Goal: Task Accomplishment & Management: Use online tool/utility

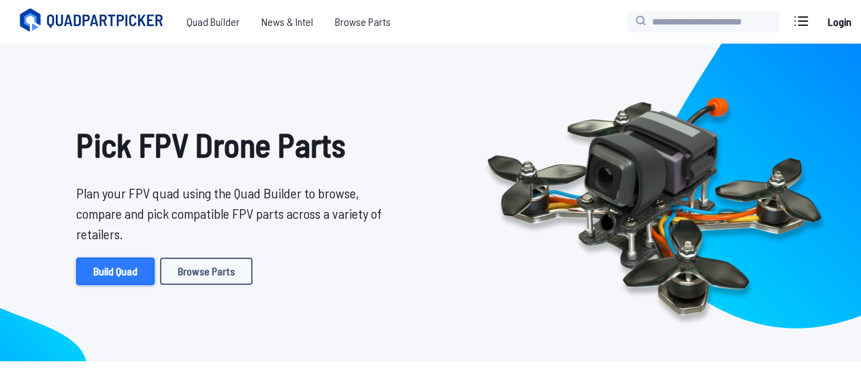
click at [136, 270] on link "Build Quad" at bounding box center [115, 270] width 78 height 27
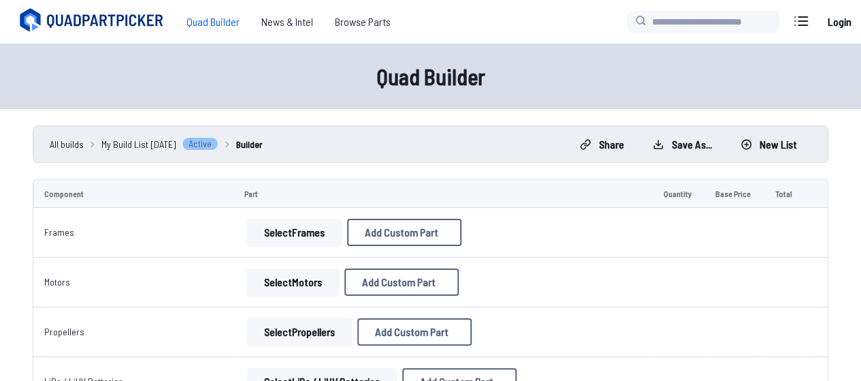
click at [328, 236] on button "Select Frames" at bounding box center [294, 232] width 95 height 27
click at [310, 225] on button "Select Frames" at bounding box center [294, 232] width 95 height 27
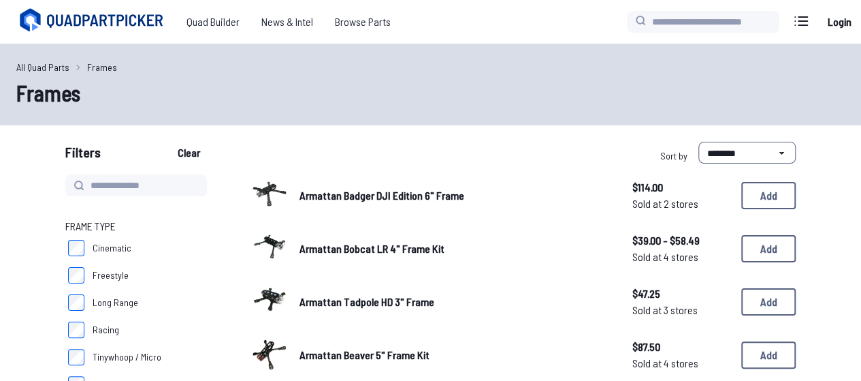
click at [313, 231] on div "Armattan Bobcat LR 4" Frame Kit $39.00 - $58.49 Sold at 4 stores $39.00 - $58.4…" at bounding box center [523, 248] width 545 height 42
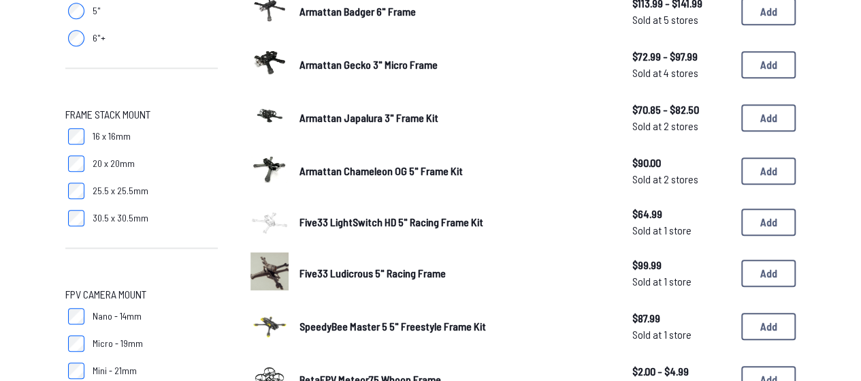
scroll to position [545, 0]
